Goal: Task Accomplishment & Management: Complete application form

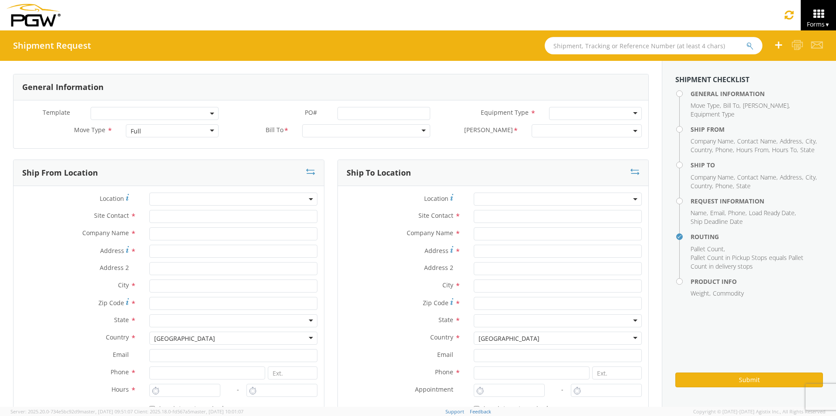
click at [570, 43] on input "text" at bounding box center [653, 45] width 218 height 17
click at [577, 45] on input "text" at bounding box center [653, 45] width 218 height 17
type input "56839570"
click at [668, 41] on button "submit" at bounding box center [749, 46] width 7 height 10
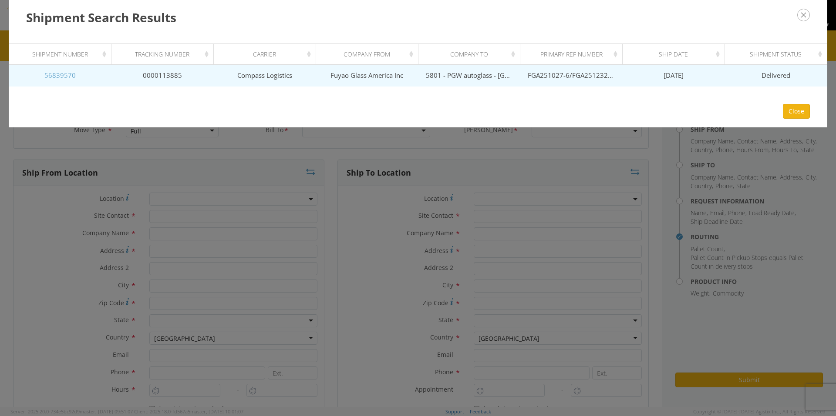
click at [66, 75] on link "56839570" at bounding box center [59, 75] width 31 height 9
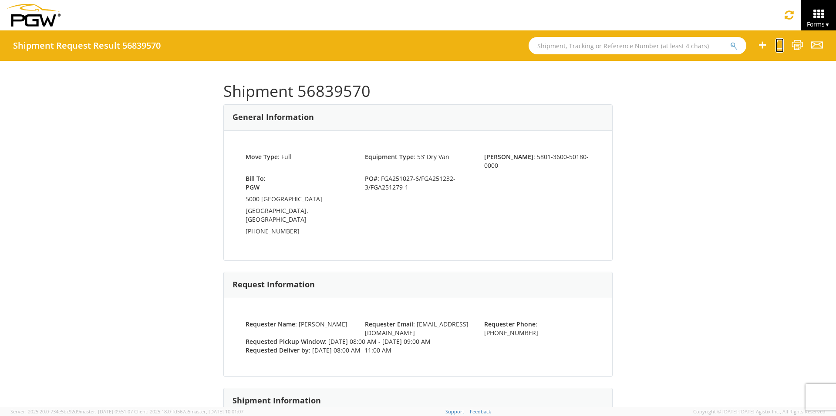
click at [668, 44] on icon at bounding box center [779, 45] width 8 height 11
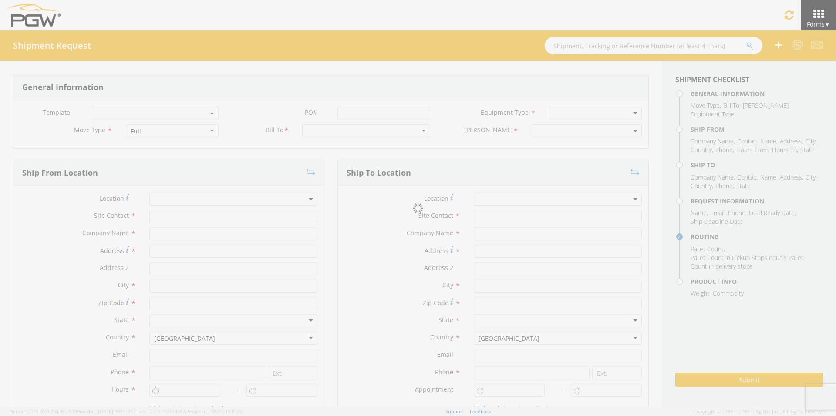
select select
type input "ARG Warehouse"
type input "Fuyao Glass America Inc"
type input "[STREET_ADDRESS][PERSON_NAME]"
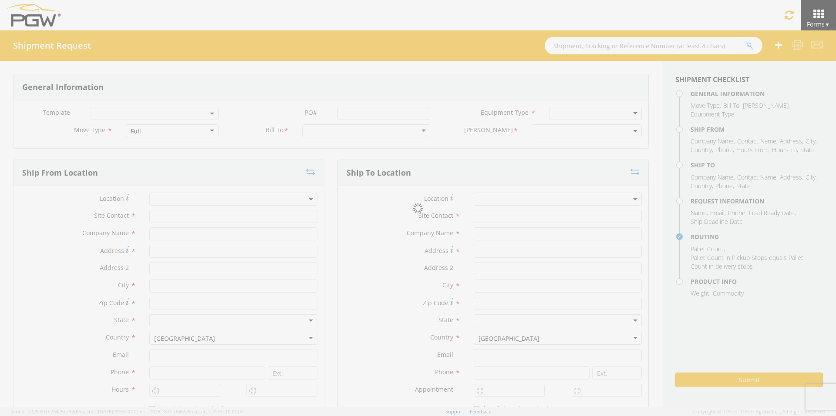
type input "Attn: 2601 ARG Warehouse"
type input "Moraine"
type input "45439"
type input "[EMAIL_ADDRESS][DOMAIN_NAME]"
type input "9374965777"
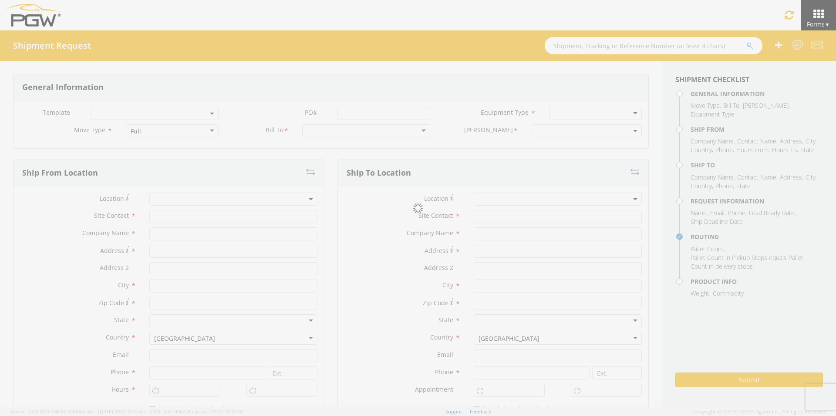
type input "4004"
type input "8:00 AM"
type input "9:00 AM"
type input "5801 Branch Manager"
type input "5801 - PGW autoglass - [GEOGRAPHIC_DATA] Hub"
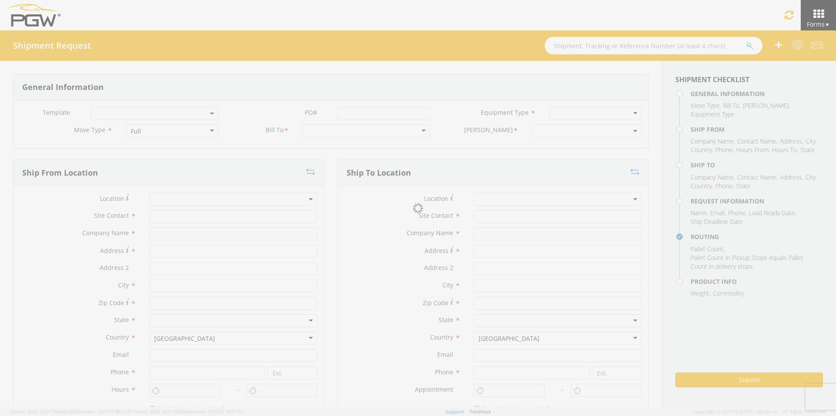
type input "5000 [GEOGRAPHIC_DATA]"
type input "[GEOGRAPHIC_DATA]"
type input "76115"
type input "[EMAIL_ADDRESS][DOMAIN_NAME]"
type input "[PHONE_NUMBER]"
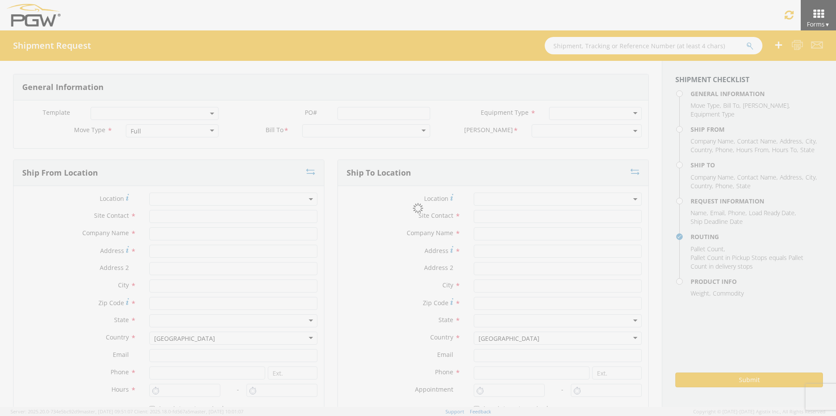
type input "8:00 AM"
type input "11:00 AM"
type input "[PERSON_NAME]"
type input "[EMAIL_ADDRESS][DOMAIN_NAME]"
checkbox input "true"
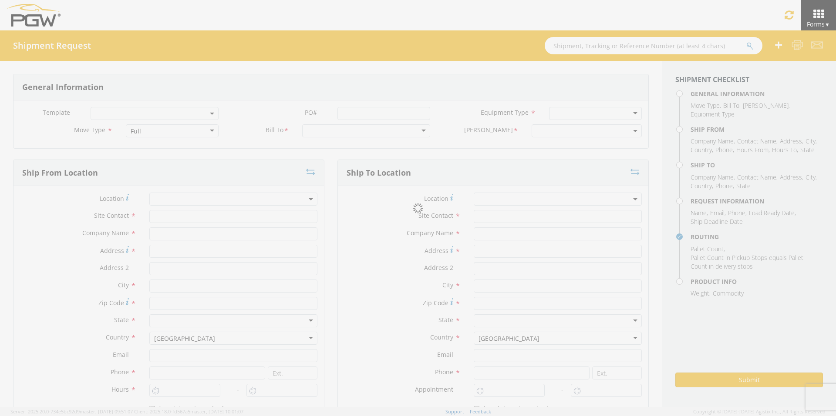
type input "[PHONE_NUMBER]"
type textarea "PGW Branch Direct - [GEOGRAPHIC_DATA] [GEOGRAPHIC_DATA] FGA251027-6/FGA251232-3…"
type textarea "NO LTL Appt unless noted, ALL Truckload APPT Reqd."
type input "39000"
type input "48"
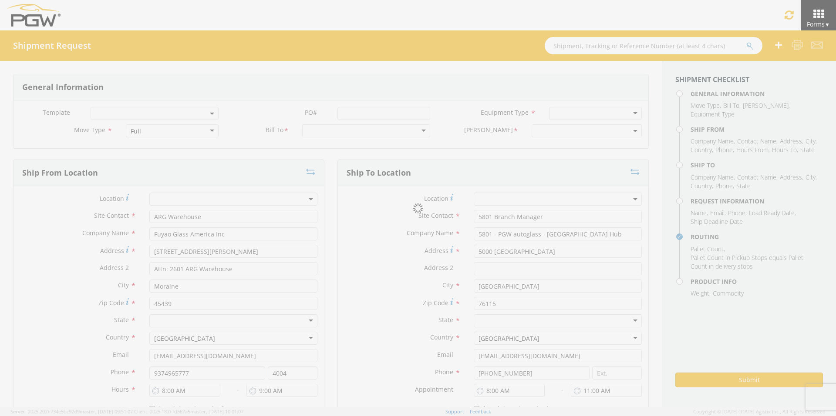
type textarea "PGW Branch Direct - [GEOGRAPHIC_DATA] [GEOGRAPHIC_DATA] FGA251027-6/FGA251232-3…"
checkbox input "true"
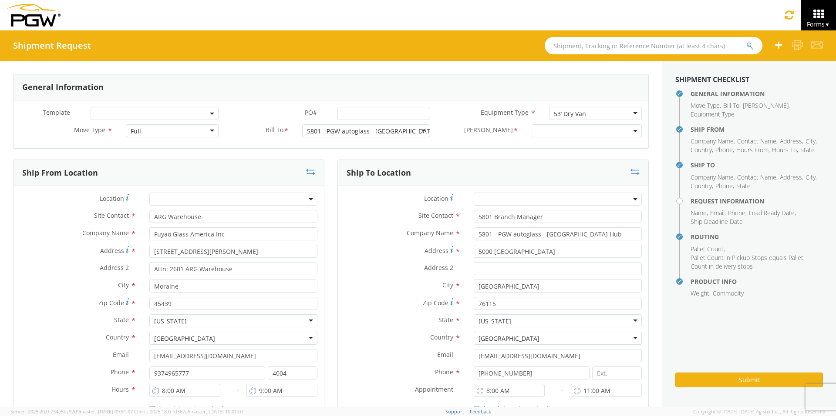
select select "5801-3600-50180-0000"
select select "62891"
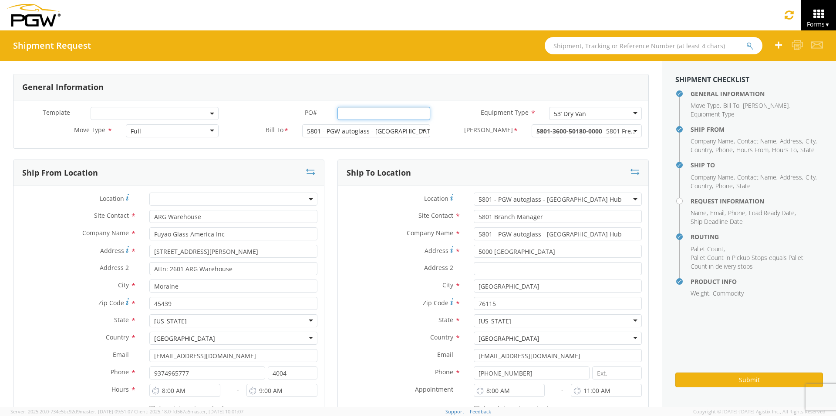
click at [344, 112] on input "PO# *" at bounding box center [383, 113] width 93 height 13
drag, startPoint x: 421, startPoint y: 112, endPoint x: 273, endPoint y: 113, distance: 148.0
click at [275, 113] on div "PO# * FGA251278-4/FGA251314-3" at bounding box center [330, 113] width 211 height 13
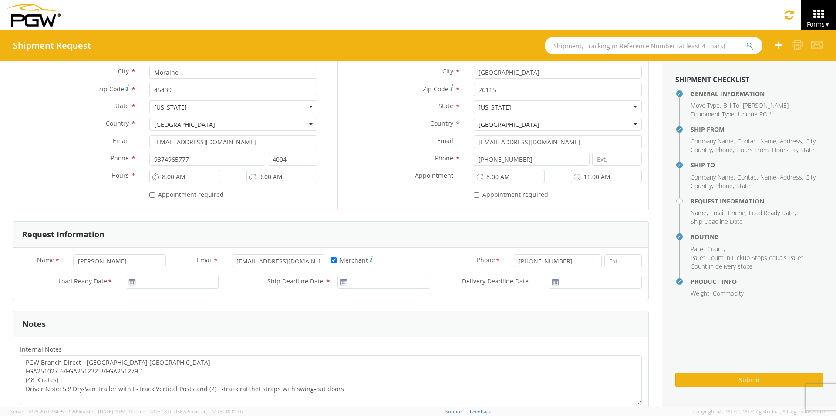
scroll to position [218, 0]
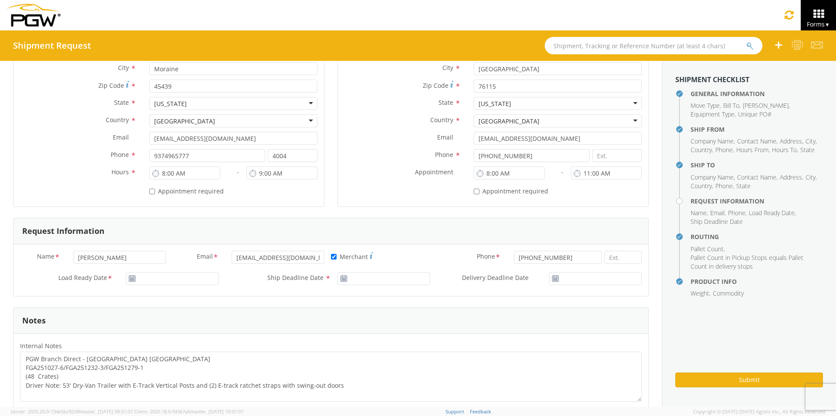
type input "FGA251278-4/FGA251314-3"
click at [151, 275] on input "[DATE]" at bounding box center [172, 278] width 93 height 13
click at [217, 208] on td "10" at bounding box center [217, 210] width 15 height 13
type input "[DATE]"
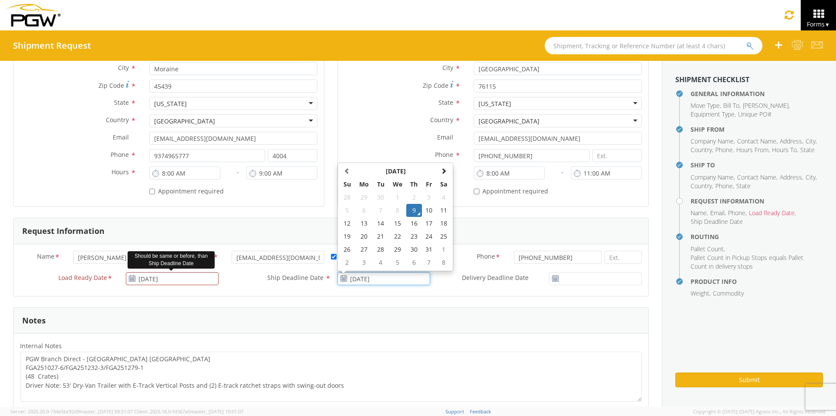
click at [369, 279] on input "[DATE]" at bounding box center [383, 278] width 93 height 13
click at [426, 209] on td "10" at bounding box center [429, 210] width 15 height 13
type input "[DATE]"
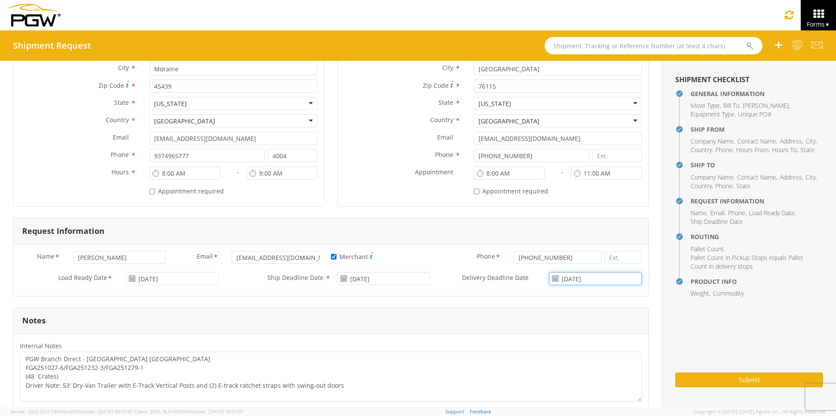
click at [577, 275] on input "[DATE]" at bounding box center [595, 278] width 93 height 13
click at [611, 211] on td "10" at bounding box center [617, 210] width 15 height 13
type input "[DATE]"
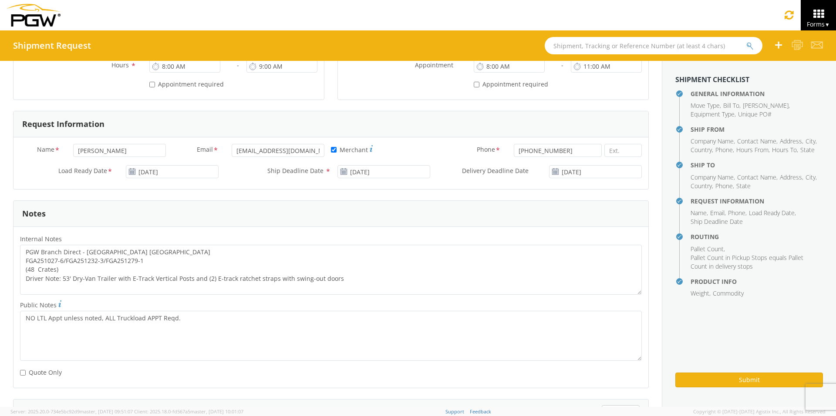
scroll to position [348, 0]
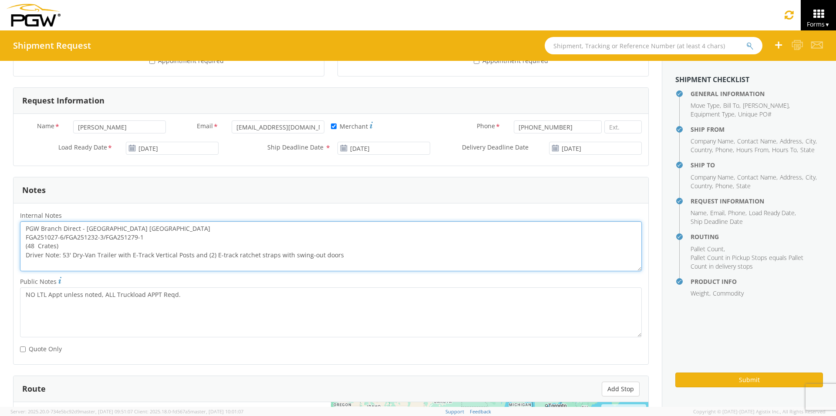
drag, startPoint x: 150, startPoint y: 237, endPoint x: 20, endPoint y: 237, distance: 129.7
click at [20, 237] on textarea "PGW Branch Direct - [GEOGRAPHIC_DATA] [GEOGRAPHIC_DATA] FGA251027-6/FGA251232-3…" at bounding box center [330, 247] width 621 height 50
paste textarea "278-4/FGA251314-3"
drag, startPoint x: 25, startPoint y: 227, endPoint x: 477, endPoint y: 260, distance: 452.9
click at [477, 260] on textarea "PGW Branch Direct - [GEOGRAPHIC_DATA] [GEOGRAPHIC_DATA] FGA251278-4/FGA251314-3…" at bounding box center [330, 247] width 621 height 50
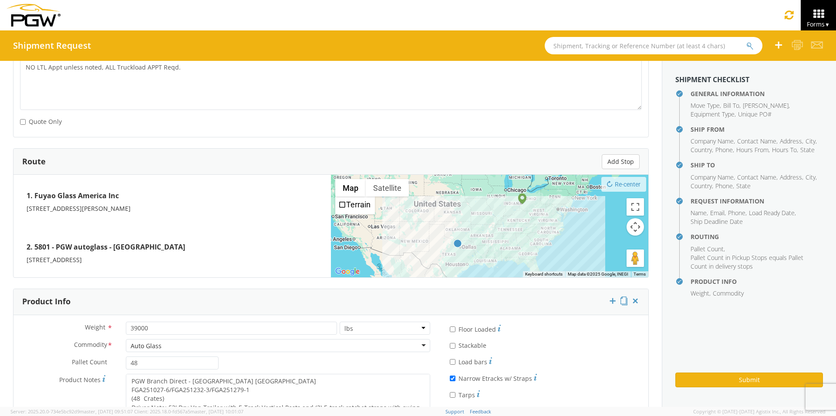
scroll to position [622, 0]
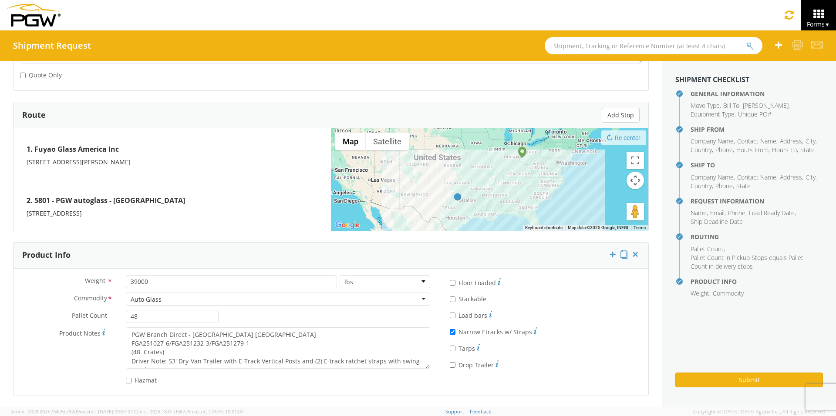
type textarea "PGW Branch Direct - [GEOGRAPHIC_DATA] [GEOGRAPHIC_DATA] FGA251278-4/FGA251314-3…"
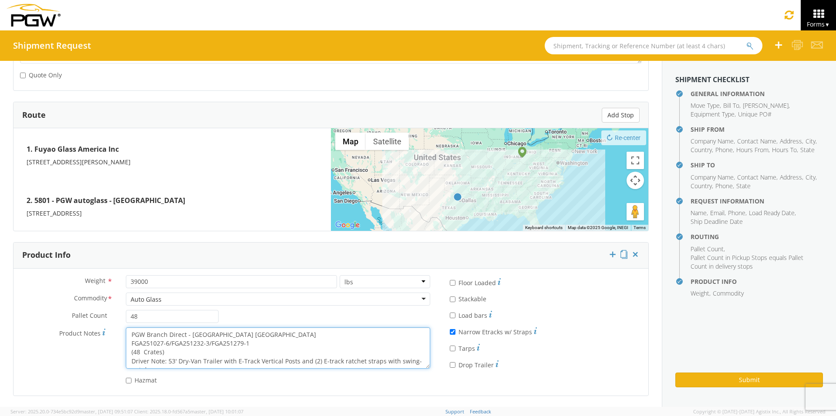
scroll to position [9, 0]
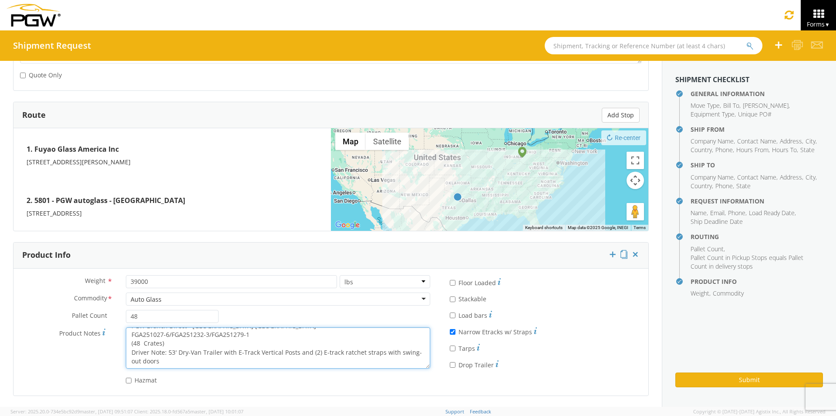
drag, startPoint x: 141, startPoint y: 334, endPoint x: 460, endPoint y: 384, distance: 322.1
click at [460, 364] on div "Weight * 39000 lbs kgs Commodity * Auto Glass Auto Glass Adhesives / Glues Aqua…" at bounding box center [330, 332] width 634 height 114
paste textarea "278-4/FGA251314-3"
type textarea "PGW Branch Direct - [GEOGRAPHIC_DATA] [GEOGRAPHIC_DATA] FGA251278-4/FGA251314-3…"
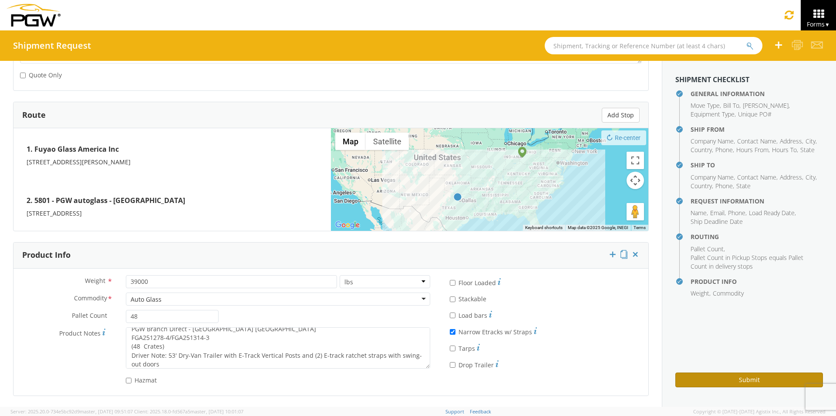
click at [668, 364] on button "Submit" at bounding box center [749, 380] width 148 height 15
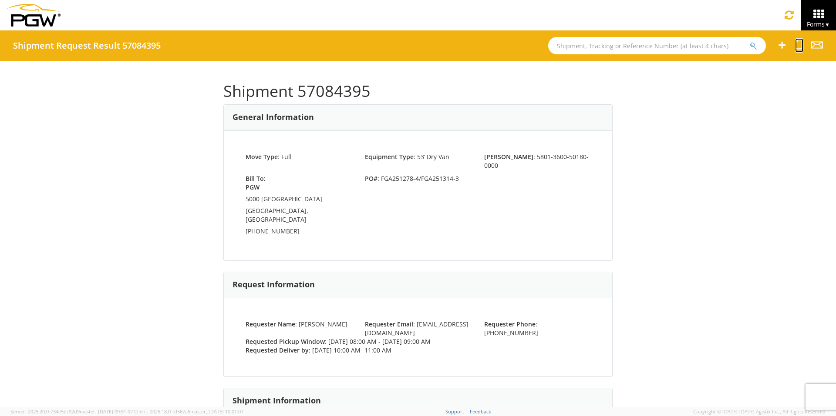
click at [668, 43] on icon at bounding box center [799, 45] width 8 height 11
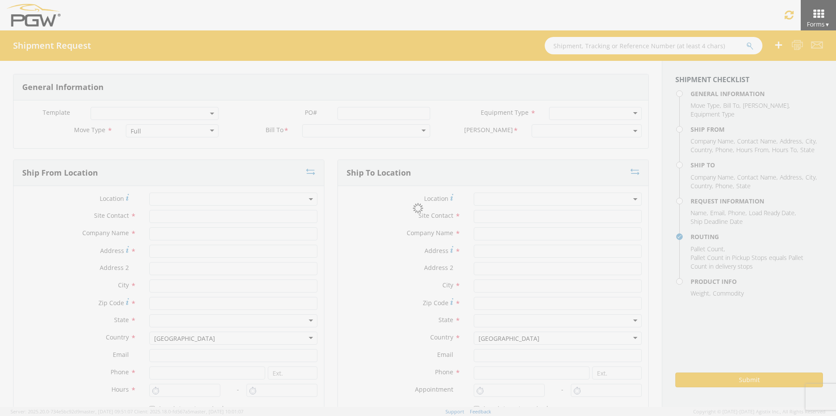
select select
type input "ARG Warehouse"
type input "Fuyao Glass America Inc"
type input "[STREET_ADDRESS][PERSON_NAME]"
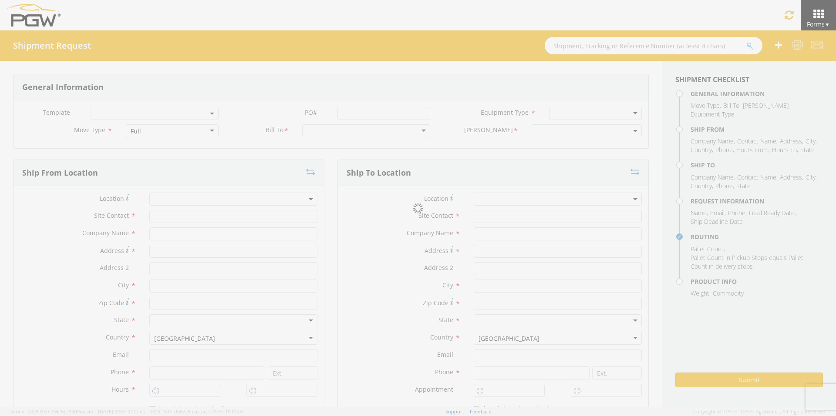
type input "Attn: 2601 ARG Warehouse"
type input "Moraine"
type input "45439"
type input "[EMAIL_ADDRESS][DOMAIN_NAME]"
type input "9374965777"
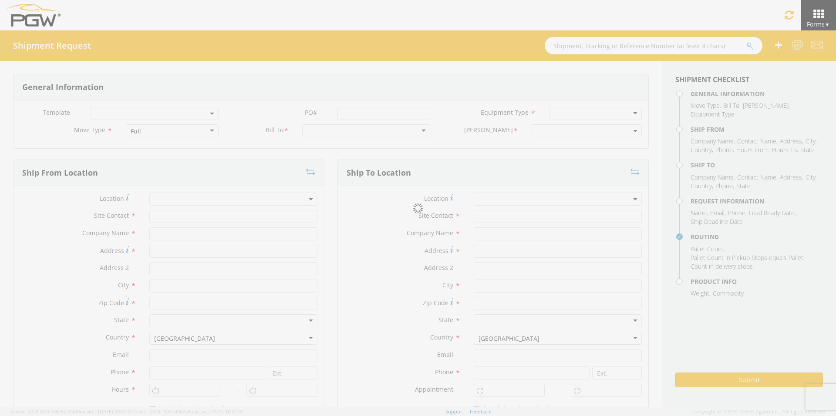
type input "4004"
type input "8:00 AM"
type input "9:00 AM"
type input "5801 Branch Manager"
type input "5801 - PGW autoglass - [GEOGRAPHIC_DATA] Hub"
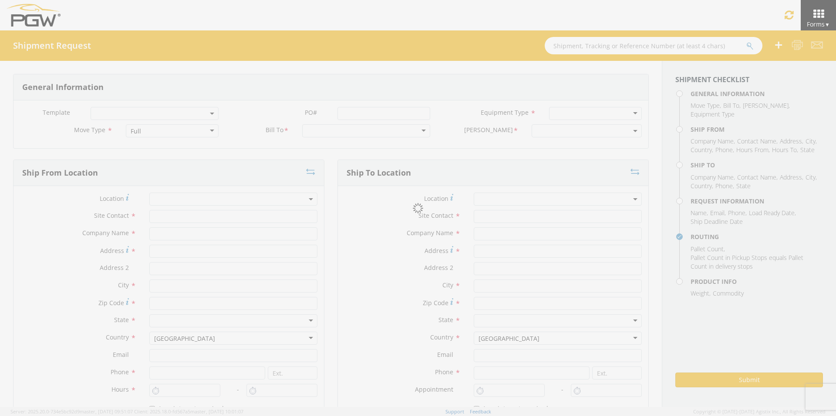
type input "5000 [GEOGRAPHIC_DATA]"
type input "[GEOGRAPHIC_DATA]"
type input "76115"
type input "[EMAIL_ADDRESS][DOMAIN_NAME]"
type input "[PHONE_NUMBER]"
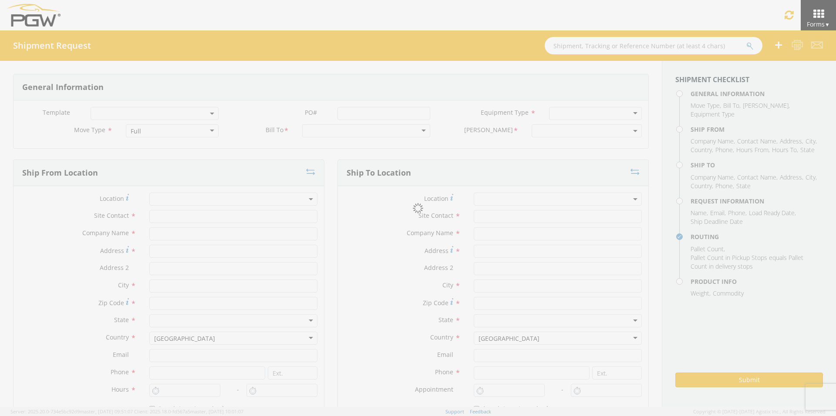
type input "10:00 AM"
type input "11:00 AM"
type input "[PERSON_NAME]"
type input "[EMAIL_ADDRESS][DOMAIN_NAME]"
checkbox input "true"
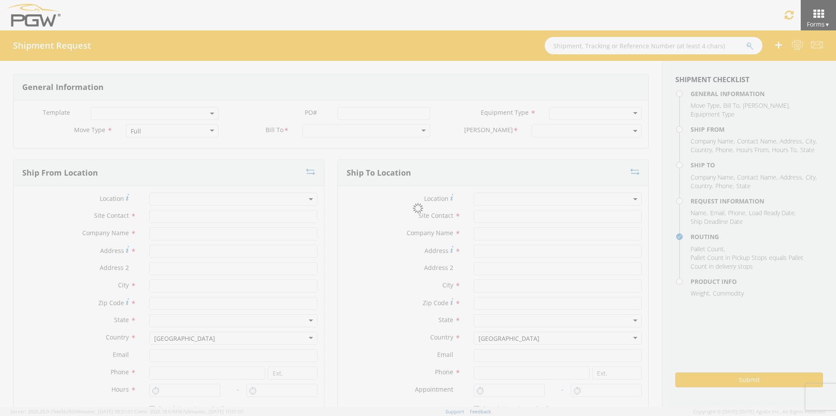
type input "[PHONE_NUMBER]"
type textarea "PGW Branch Direct - [GEOGRAPHIC_DATA] [GEOGRAPHIC_DATA] FGA251278-4/FGA251314-3…"
type textarea "NO LTL Appt unless noted, ALL Truckload APPT Reqd."
type input "39000"
type input "48"
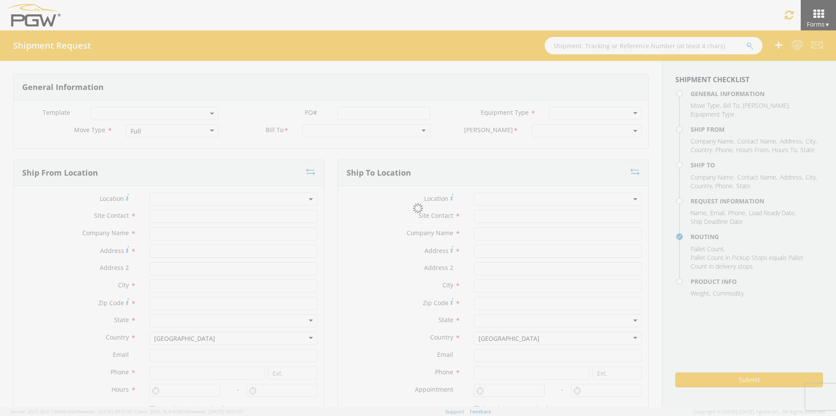
type textarea "PGW Branch Direct - [GEOGRAPHIC_DATA] [GEOGRAPHIC_DATA] FGA251278-4/FGA251314-3…"
checkbox input "true"
select select "5801-3600-50180-0000"
select select "62891"
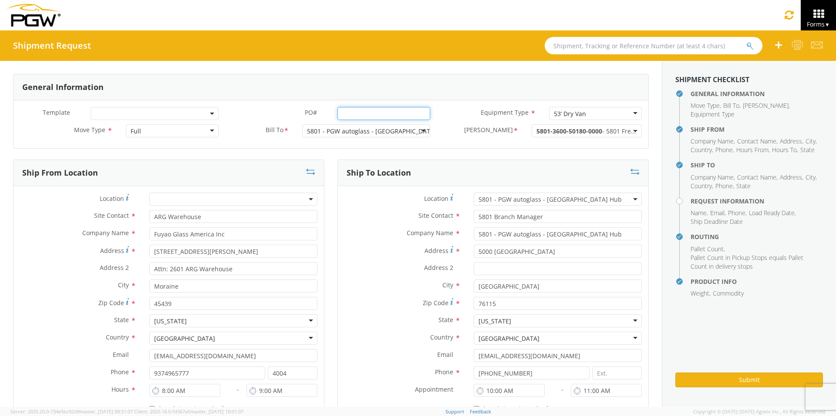
click at [352, 112] on input "PO# *" at bounding box center [383, 113] width 93 height 13
drag, startPoint x: 420, startPoint y: 114, endPoint x: 212, endPoint y: 118, distance: 208.1
click at [216, 119] on div "Template * PO# * FGA251279-3/FGA2510313-3/FGA251367-3/FGA251462-1 Equipment Typ…" at bounding box center [330, 115] width 634 height 17
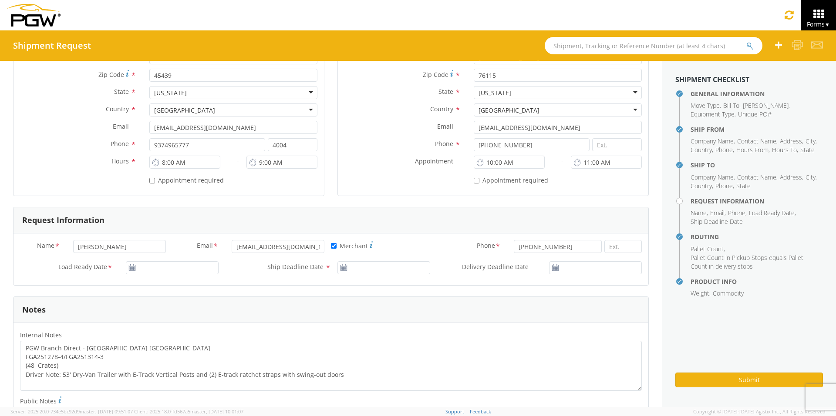
scroll to position [305, 0]
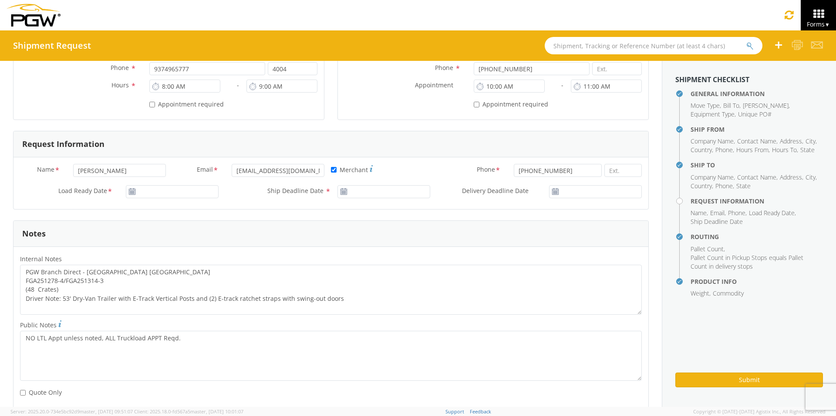
type input "FGA251279-3/FGA2510313-3/FGA251367-3/FGA251462-1"
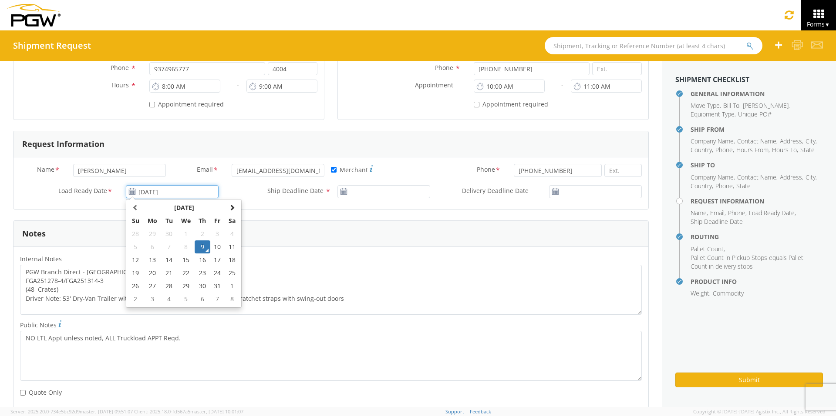
click at [171, 192] on input "[DATE]" at bounding box center [172, 191] width 93 height 13
click at [217, 250] on td "10" at bounding box center [217, 247] width 15 height 13
type input "[DATE]"
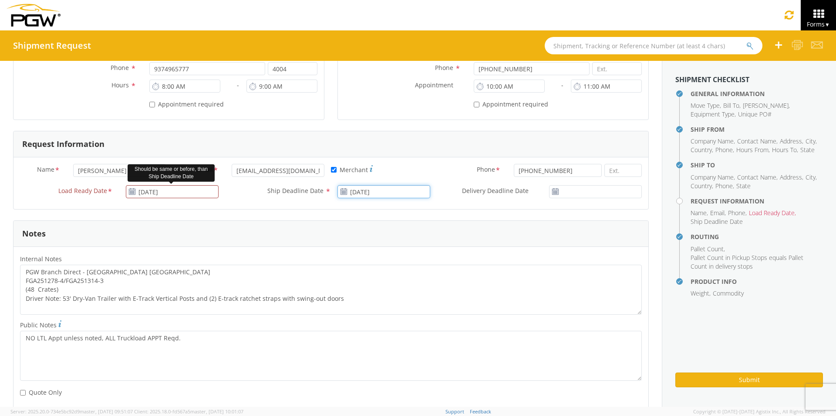
click at [362, 191] on input "[DATE]" at bounding box center [383, 191] width 93 height 13
click at [426, 248] on td "10" at bounding box center [429, 247] width 15 height 13
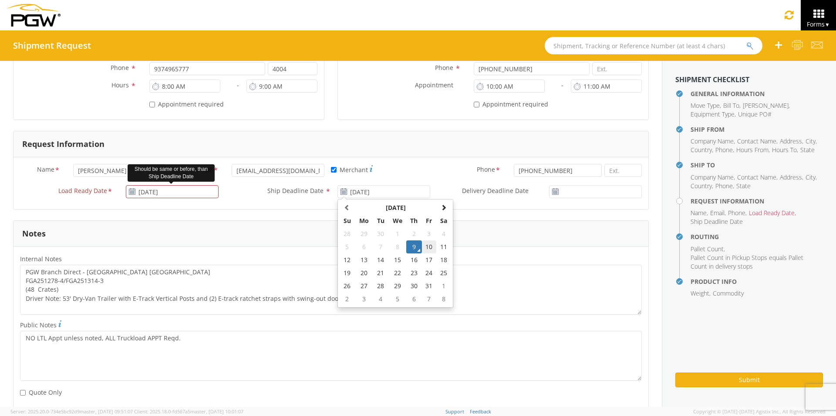
type input "[DATE]"
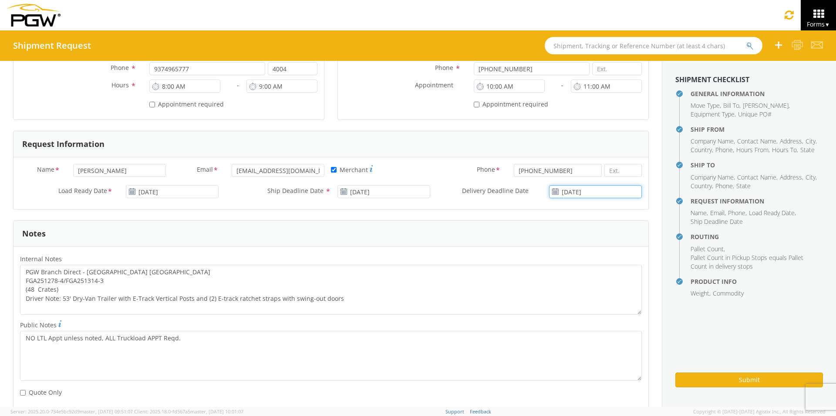
click at [597, 193] on input "[DATE]" at bounding box center [595, 191] width 93 height 13
click at [614, 249] on td "10" at bounding box center [617, 247] width 15 height 13
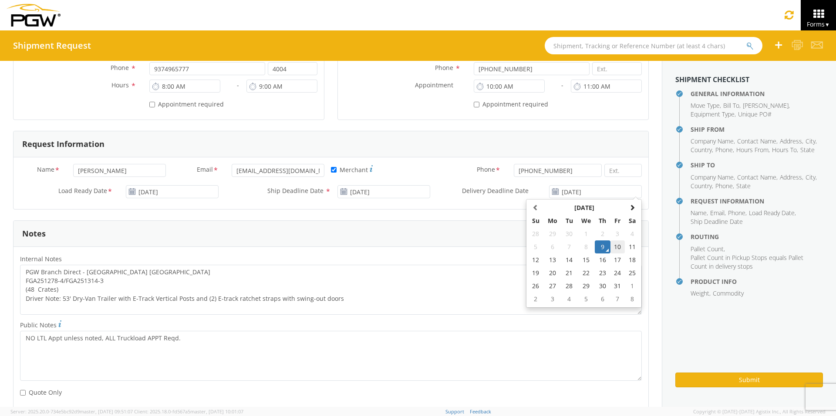
type input "[DATE]"
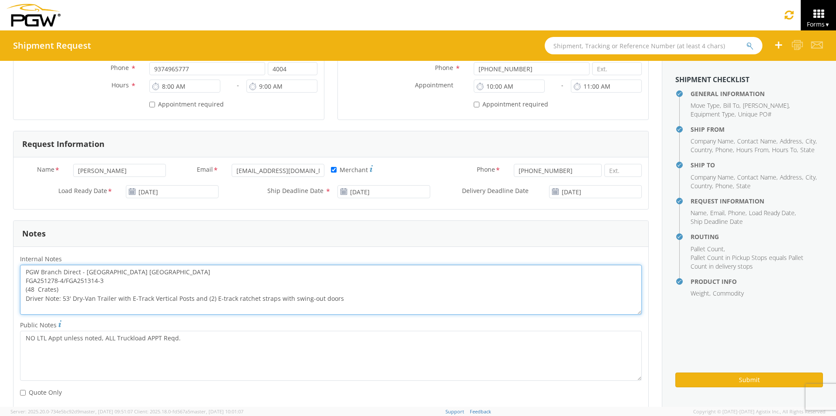
drag, startPoint x: 114, startPoint y: 278, endPoint x: 9, endPoint y: 282, distance: 105.0
click at [9, 282] on div "General Information Template * PO# * FGA251279-3/FGA2510313-3/FGA251367-3/FGA25…" at bounding box center [330, 235] width 661 height 958
paste textarea "9-3/FGA2510313-3/FGA251367-3/FGA251462-1"
drag, startPoint x: 25, startPoint y: 271, endPoint x: 431, endPoint y: 299, distance: 407.0
click at [431, 299] on textarea "PGW Branch Direct - [GEOGRAPHIC_DATA] [GEOGRAPHIC_DATA] FGA251279-3/FGA2510313-…" at bounding box center [330, 290] width 621 height 50
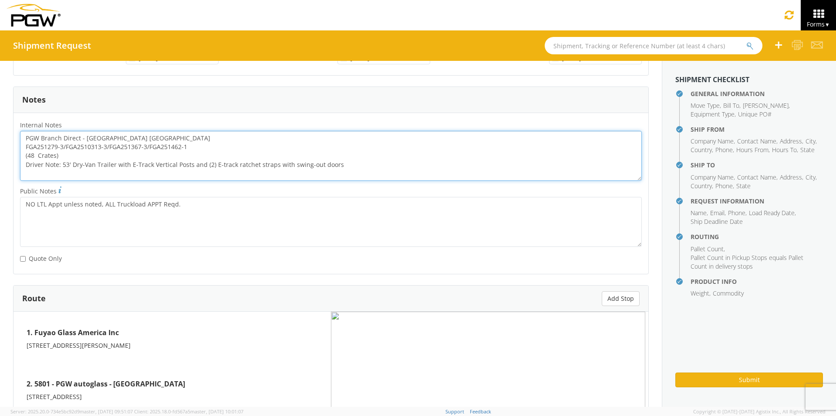
scroll to position [609, 0]
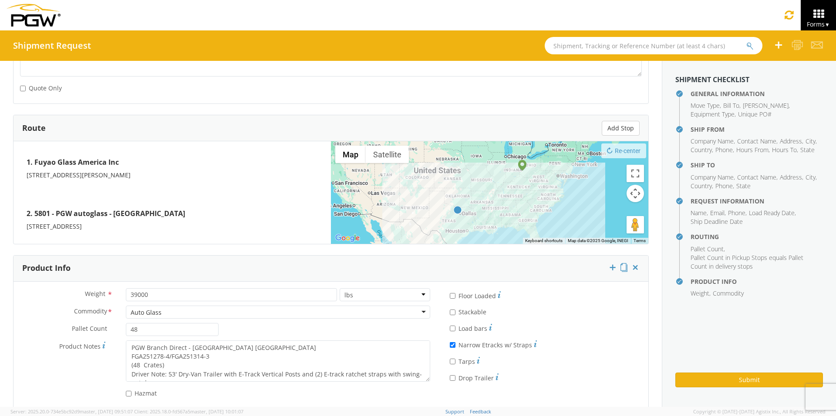
type textarea "PGW Branch Direct - [GEOGRAPHIC_DATA] [GEOGRAPHIC_DATA] FGA251279-3/FGA2510313-…"
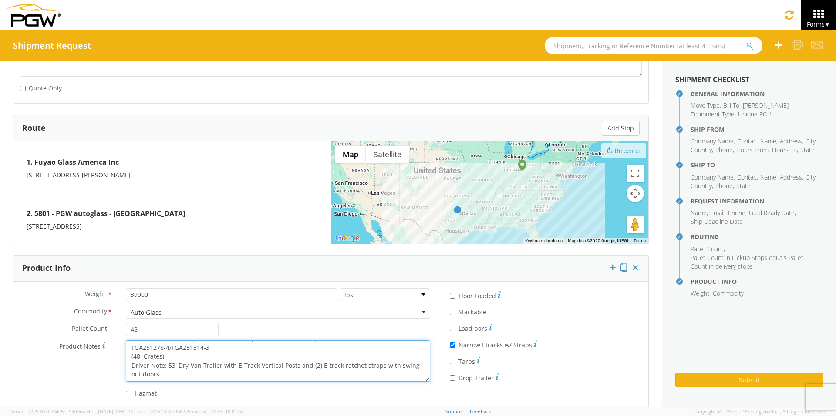
drag, startPoint x: 128, startPoint y: 345, endPoint x: 350, endPoint y: 380, distance: 225.6
click at [350, 364] on textarea "PGW Branch Direct - [GEOGRAPHIC_DATA] [GEOGRAPHIC_DATA] FGA251278-4/FGA251314-3…" at bounding box center [278, 361] width 304 height 41
paste textarea "9-3/FGA2510313-3/FGA251367-3/FGA251462-1"
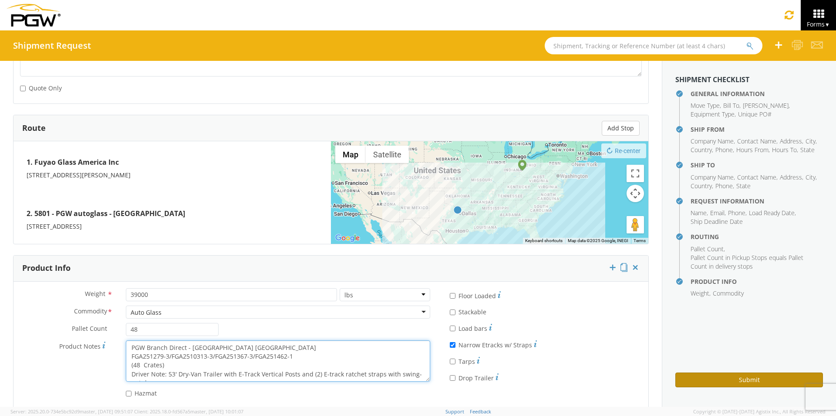
type textarea "PGW Branch Direct - [GEOGRAPHIC_DATA] [GEOGRAPHIC_DATA] FGA251279-3/FGA2510313-…"
click at [668, 364] on button "Submit" at bounding box center [749, 380] width 148 height 15
